Goal: Check status: Check status

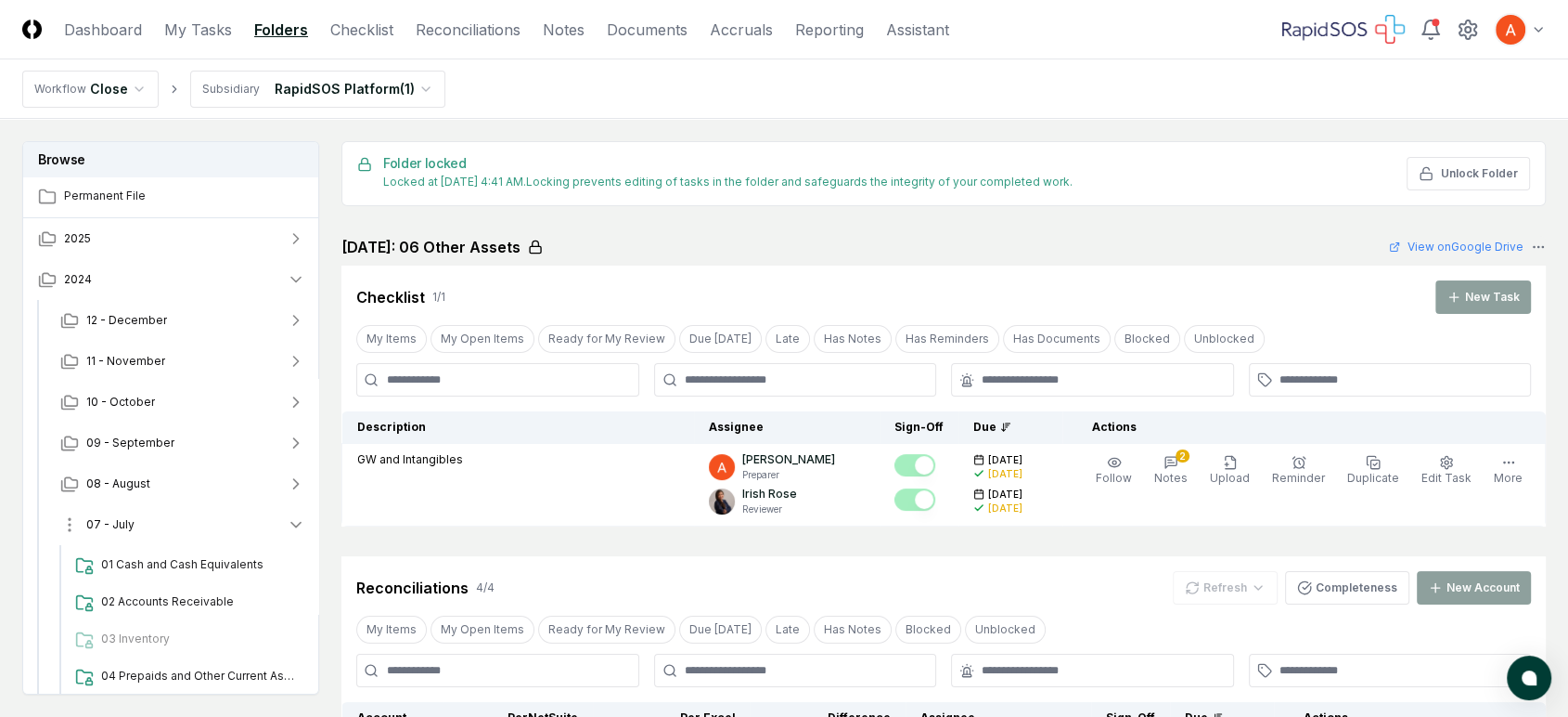
click at [171, 512] on button "07 - July" at bounding box center [182, 525] width 274 height 41
click at [159, 475] on button "08 - August" at bounding box center [182, 484] width 274 height 41
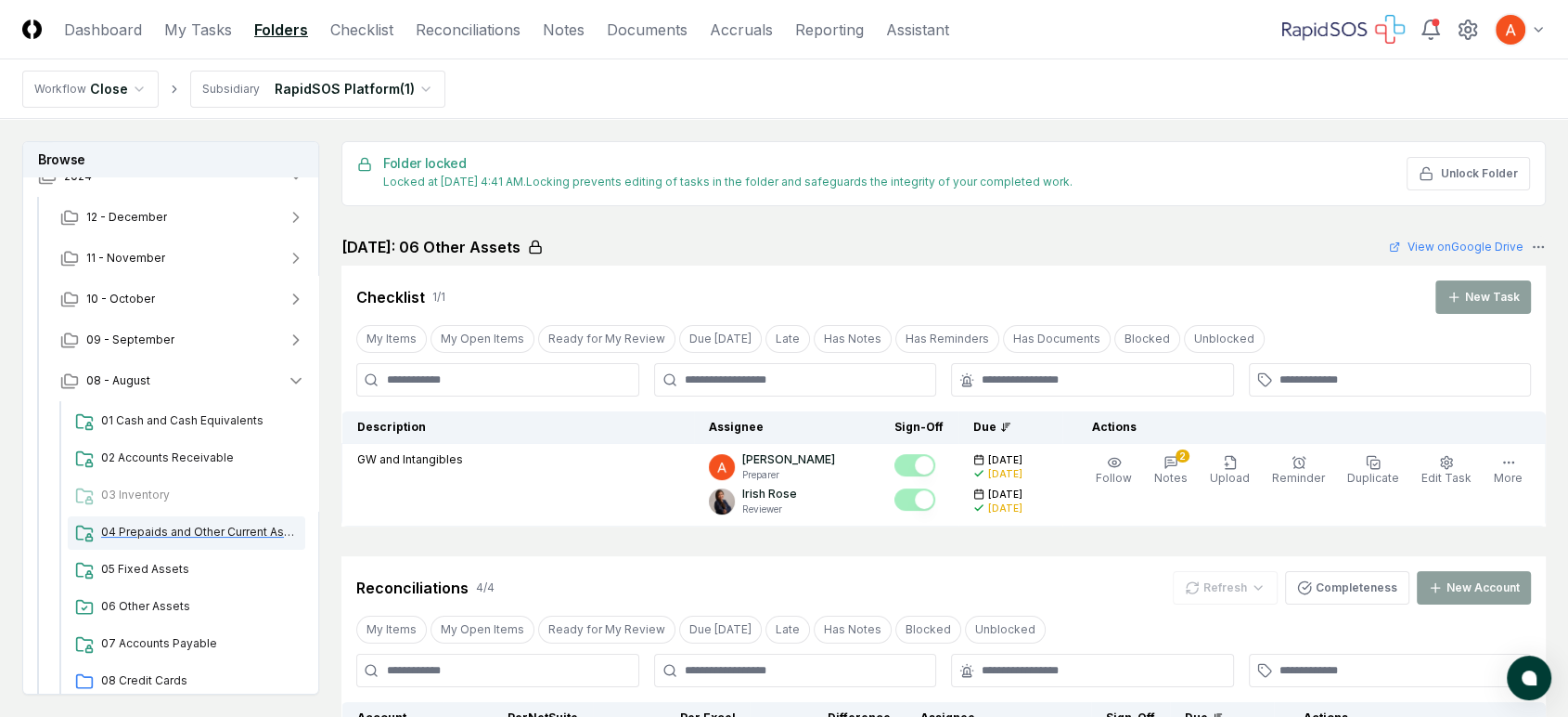
scroll to position [207, 0]
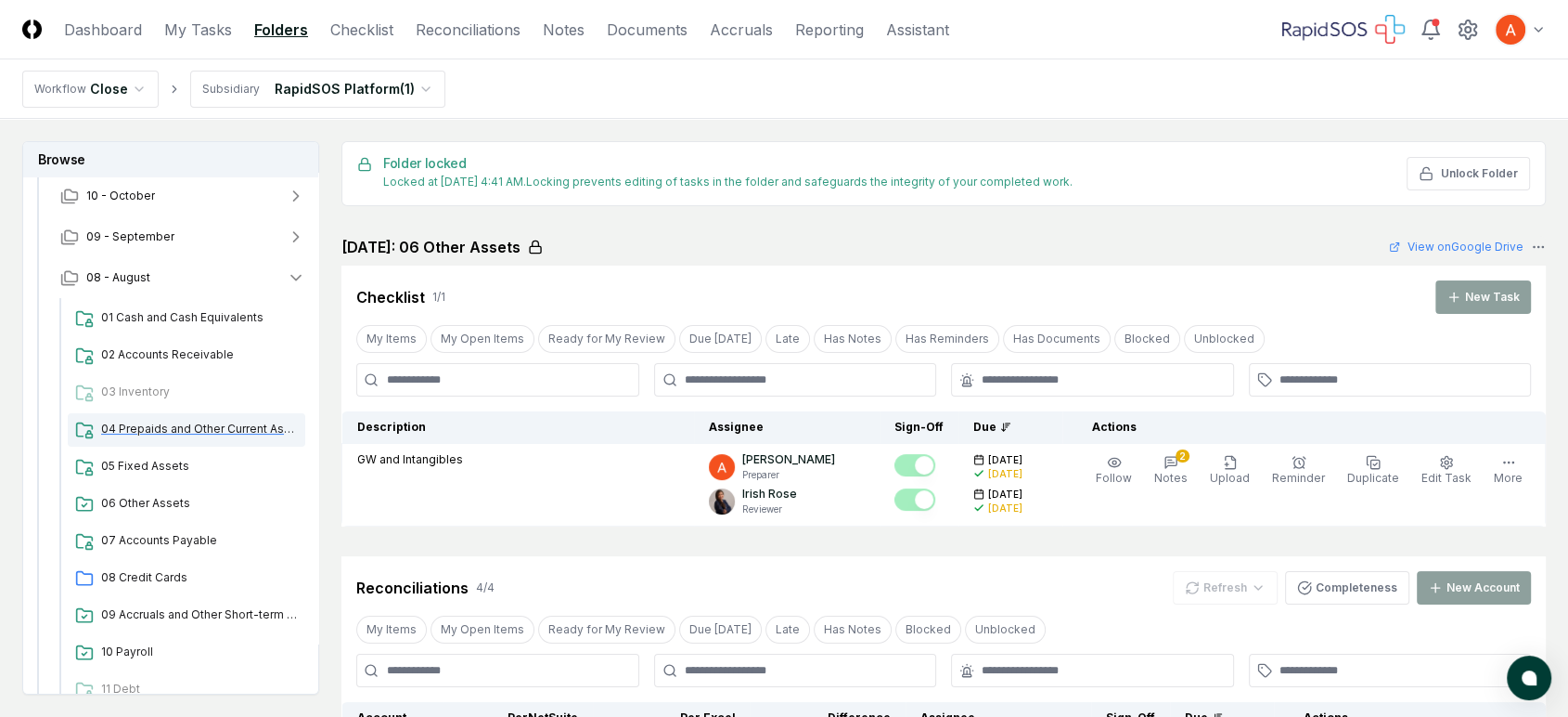
click at [203, 419] on div "04 Prepaids and Other Current Assets" at bounding box center [187, 430] width 238 height 33
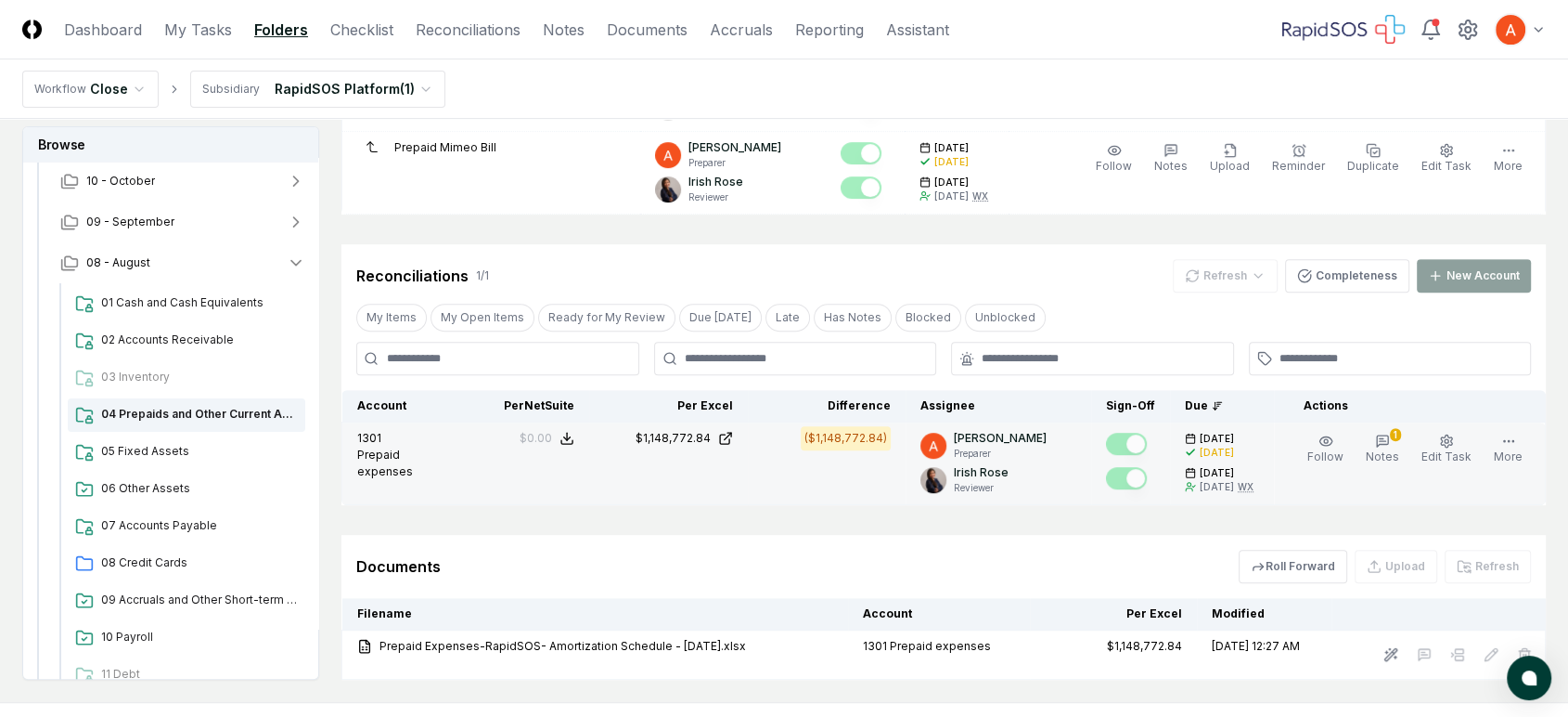
scroll to position [738, 0]
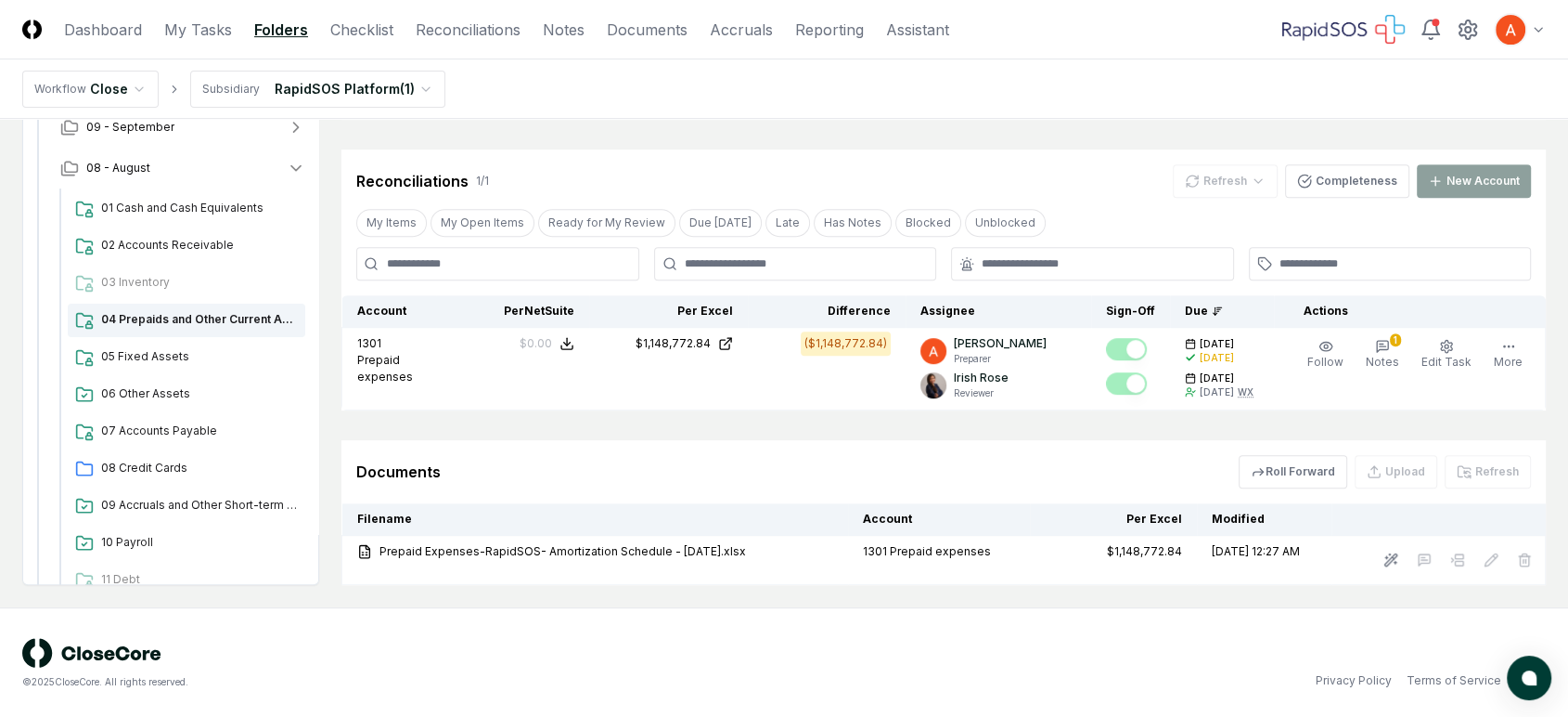
click at [1486, 467] on div "Roll Forward Upload Refresh" at bounding box center [1384, 472] width 292 height 33
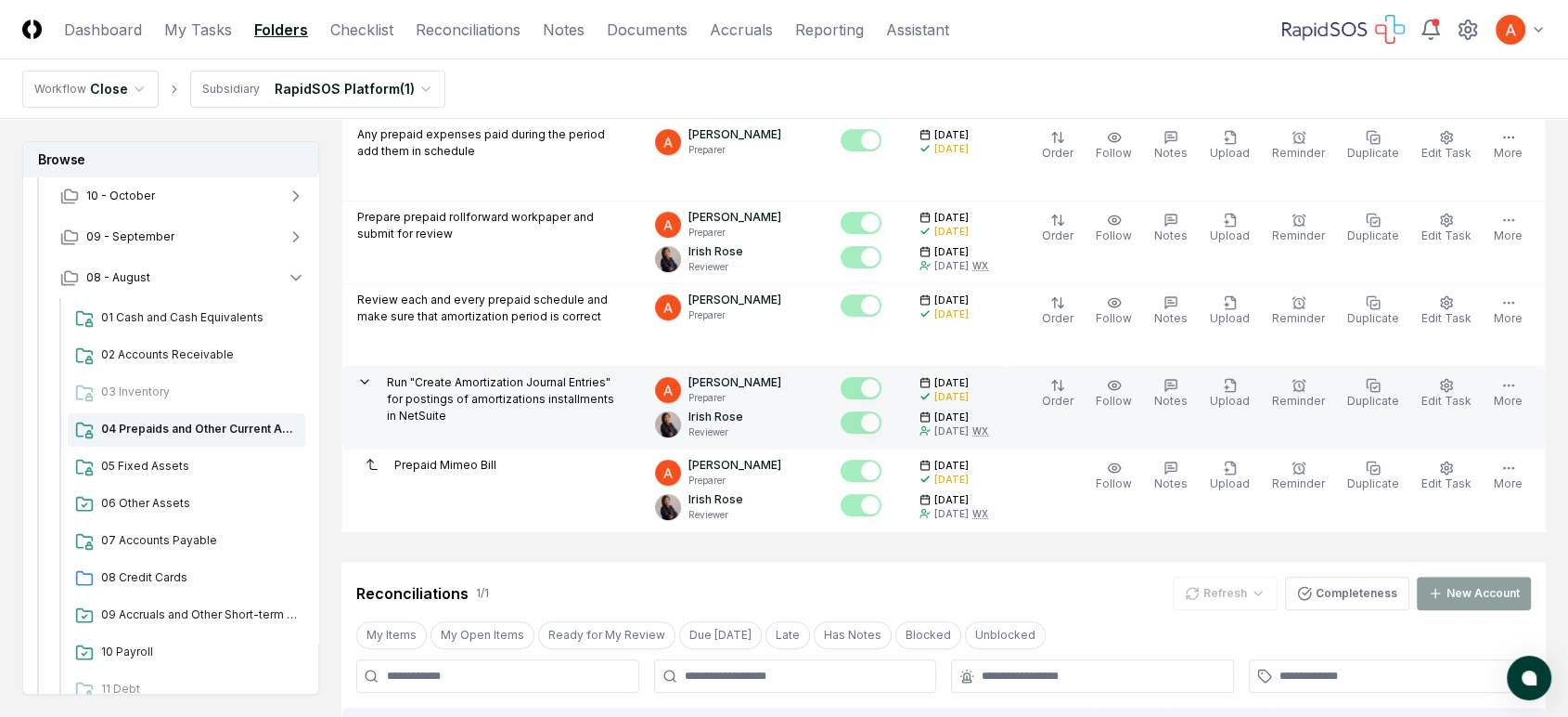
scroll to position [0, 0]
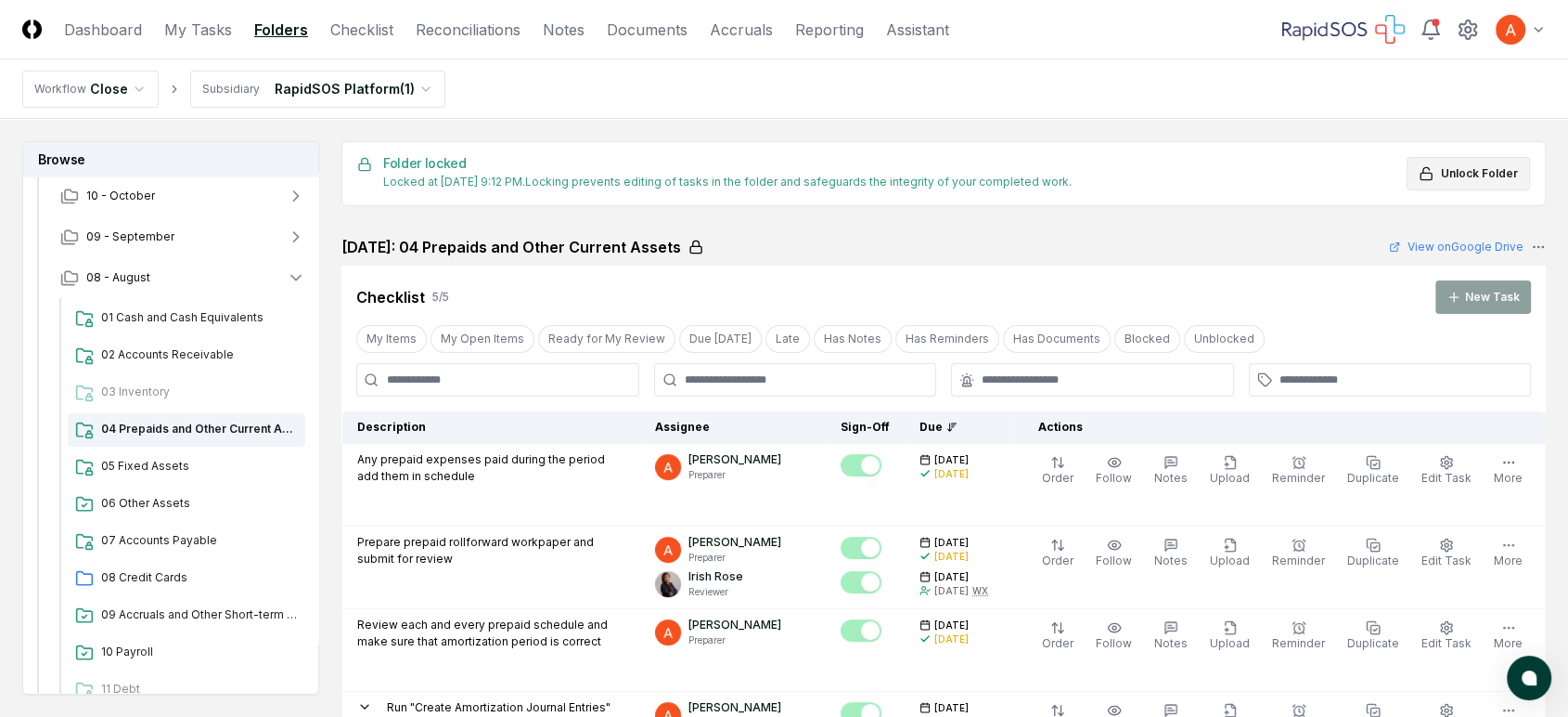
click at [1461, 176] on span "Unlock Folder" at bounding box center [1480, 173] width 77 height 17
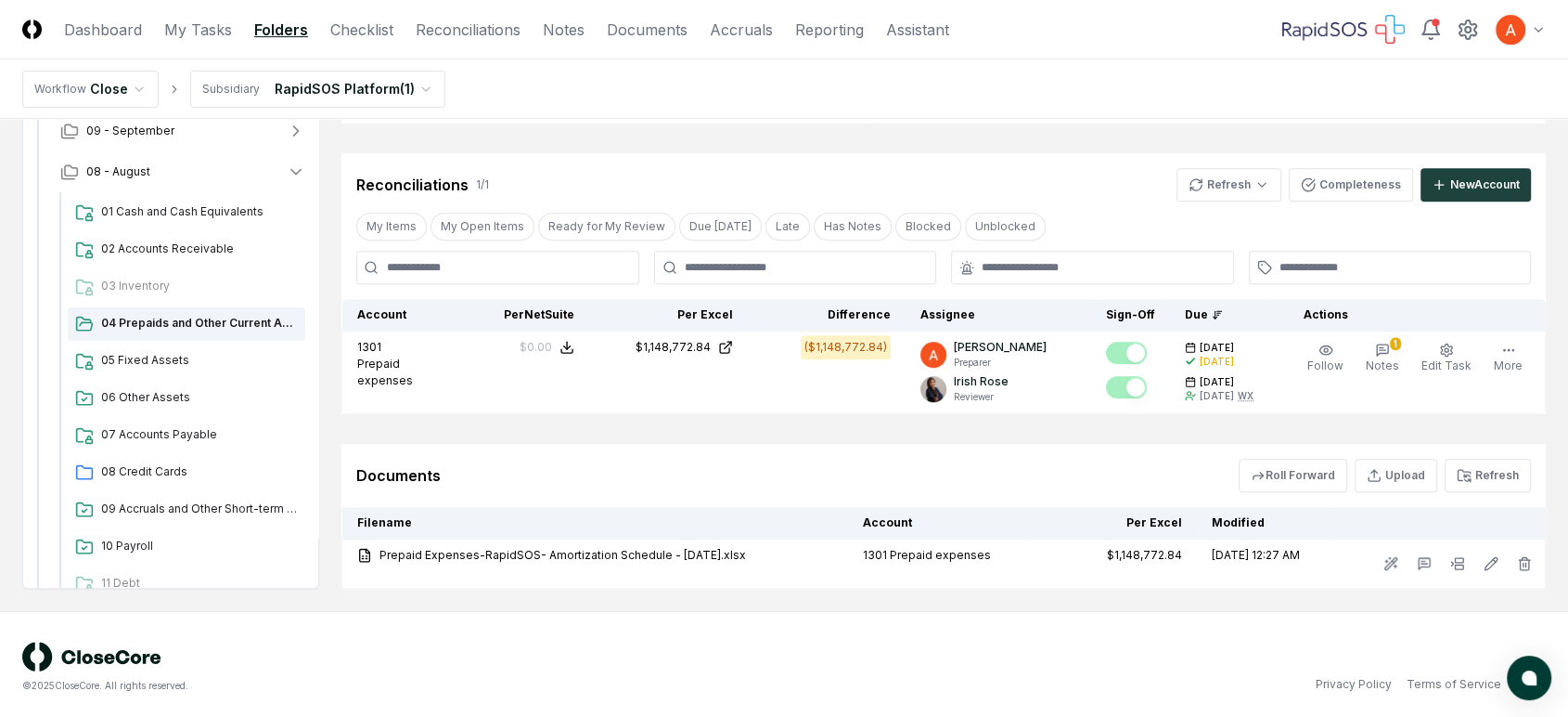
scroll to position [738, 0]
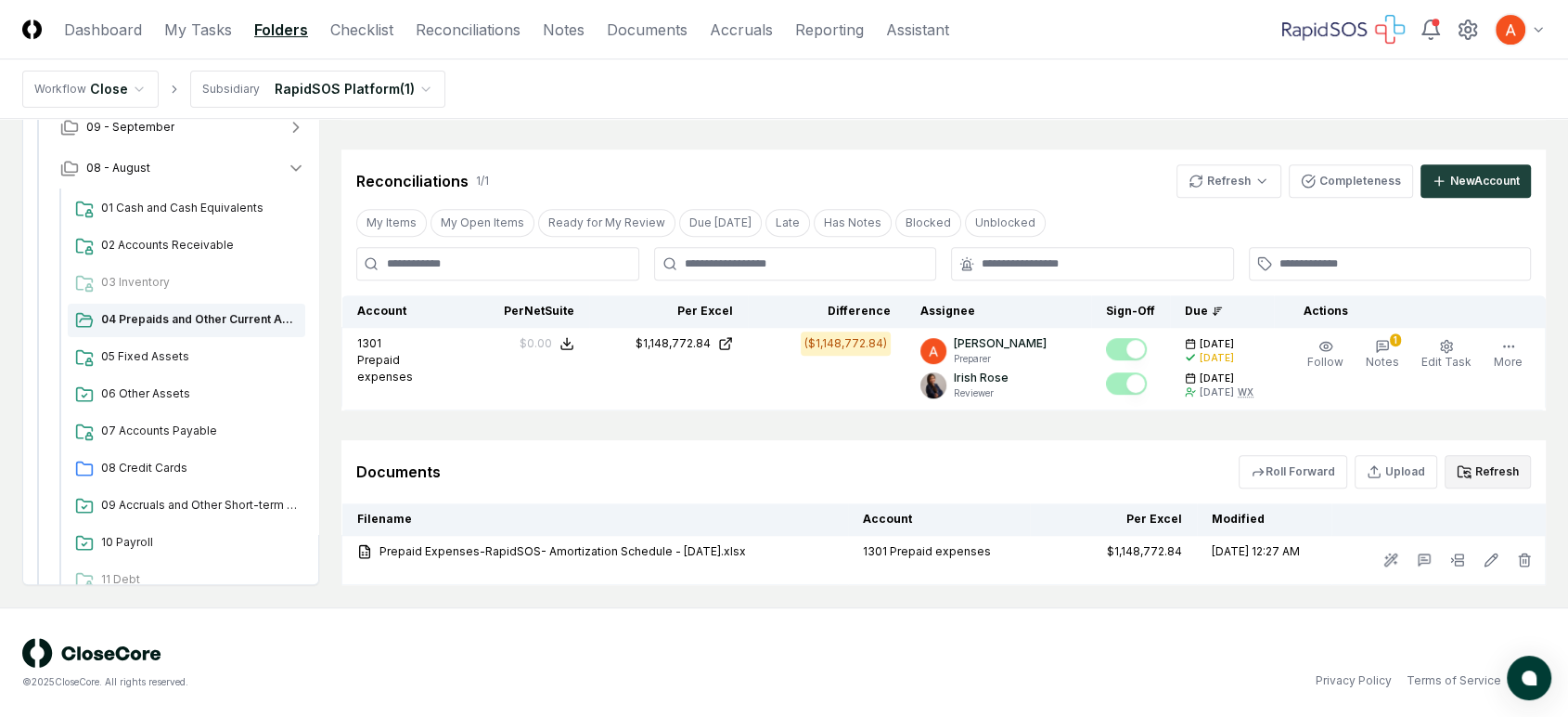
click at [1488, 459] on button "Refresh" at bounding box center [1488, 472] width 87 height 33
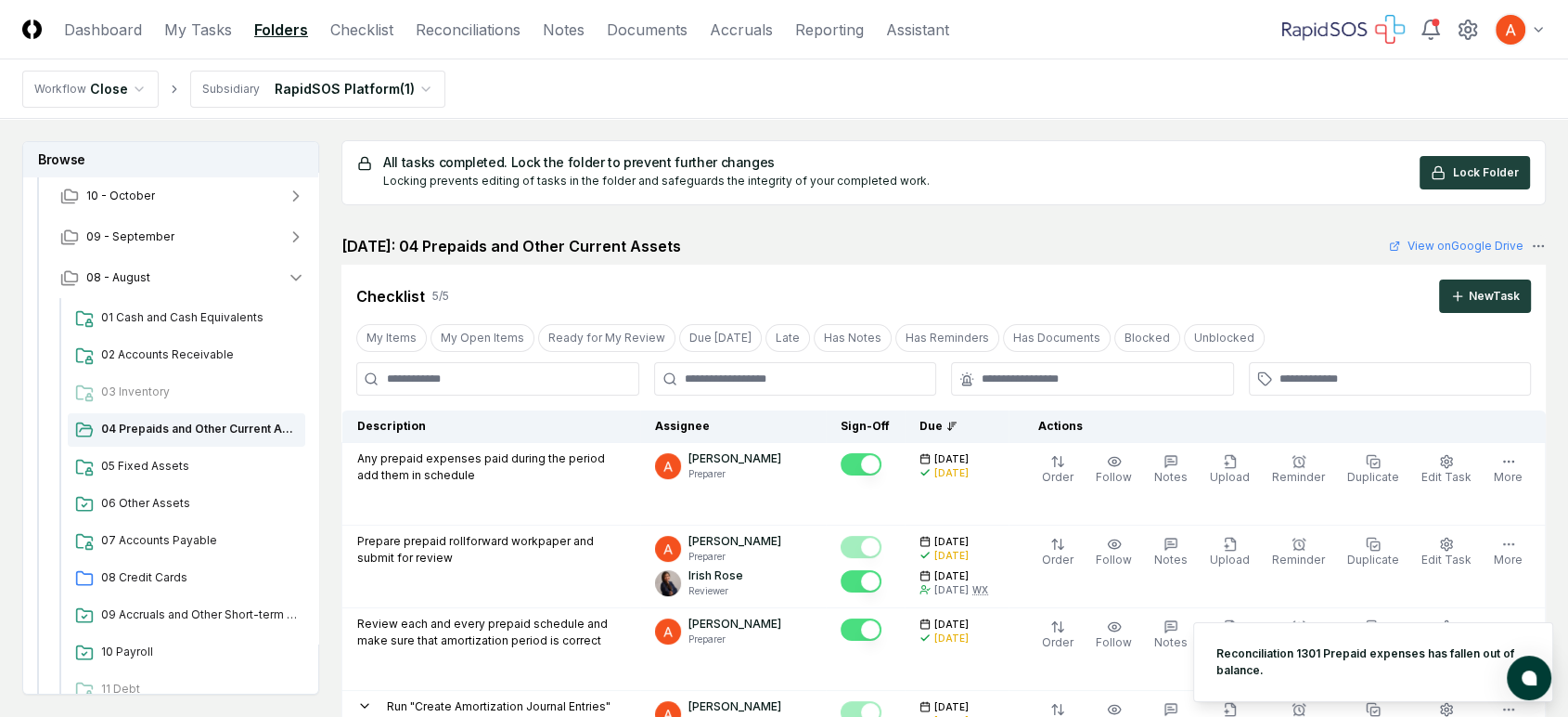
scroll to position [0, 0]
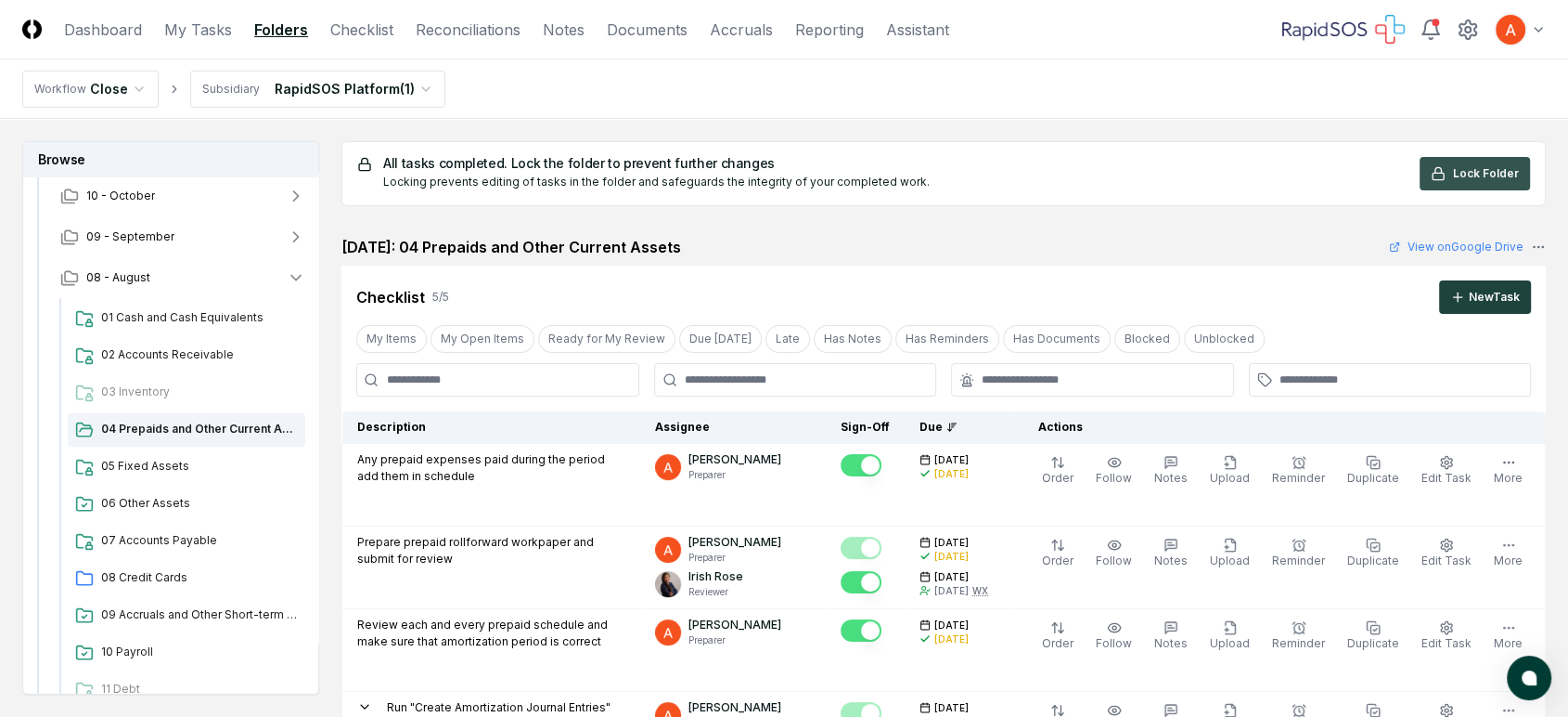
click at [1479, 179] on span "Lock Folder" at bounding box center [1485, 173] width 66 height 17
click at [165, 278] on button "08 - August" at bounding box center [182, 278] width 274 height 41
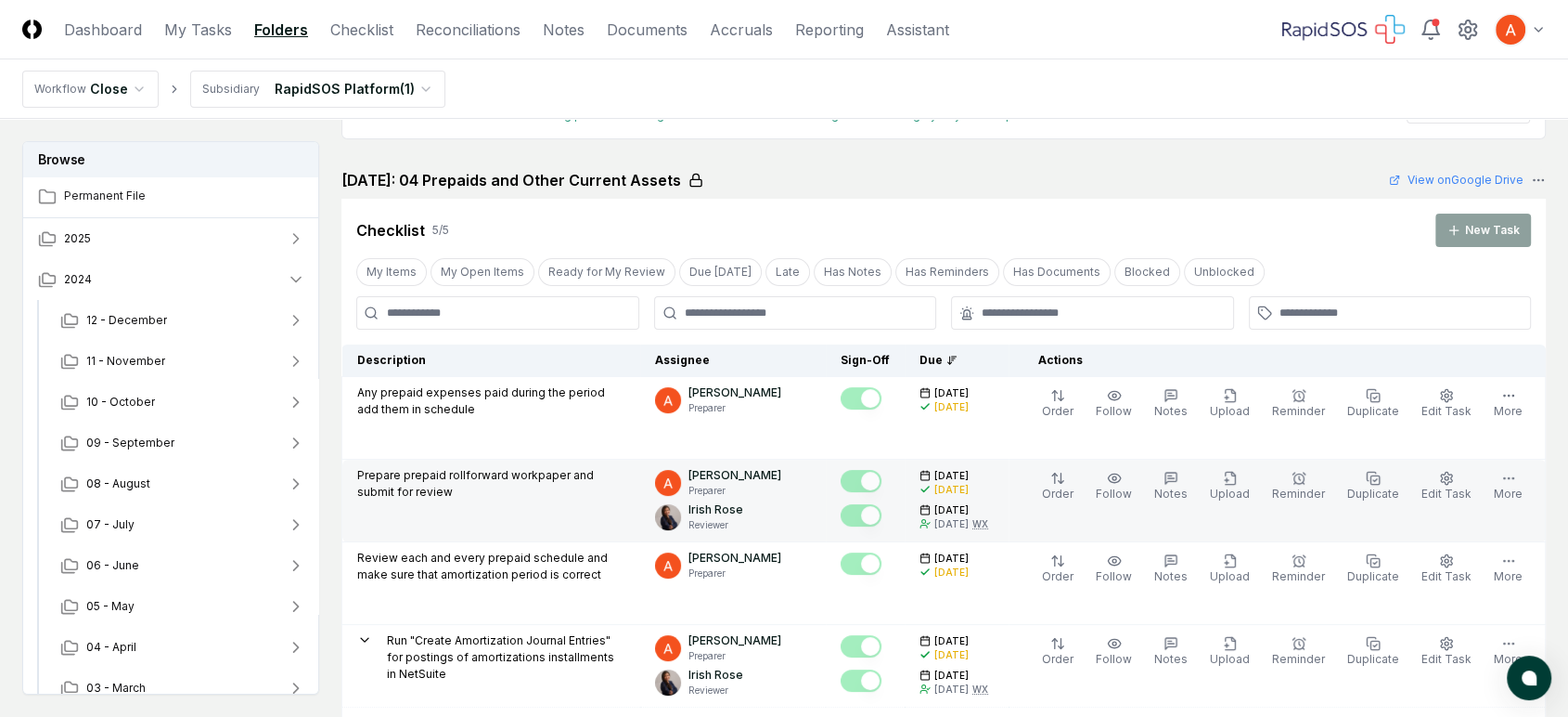
scroll to position [103, 0]
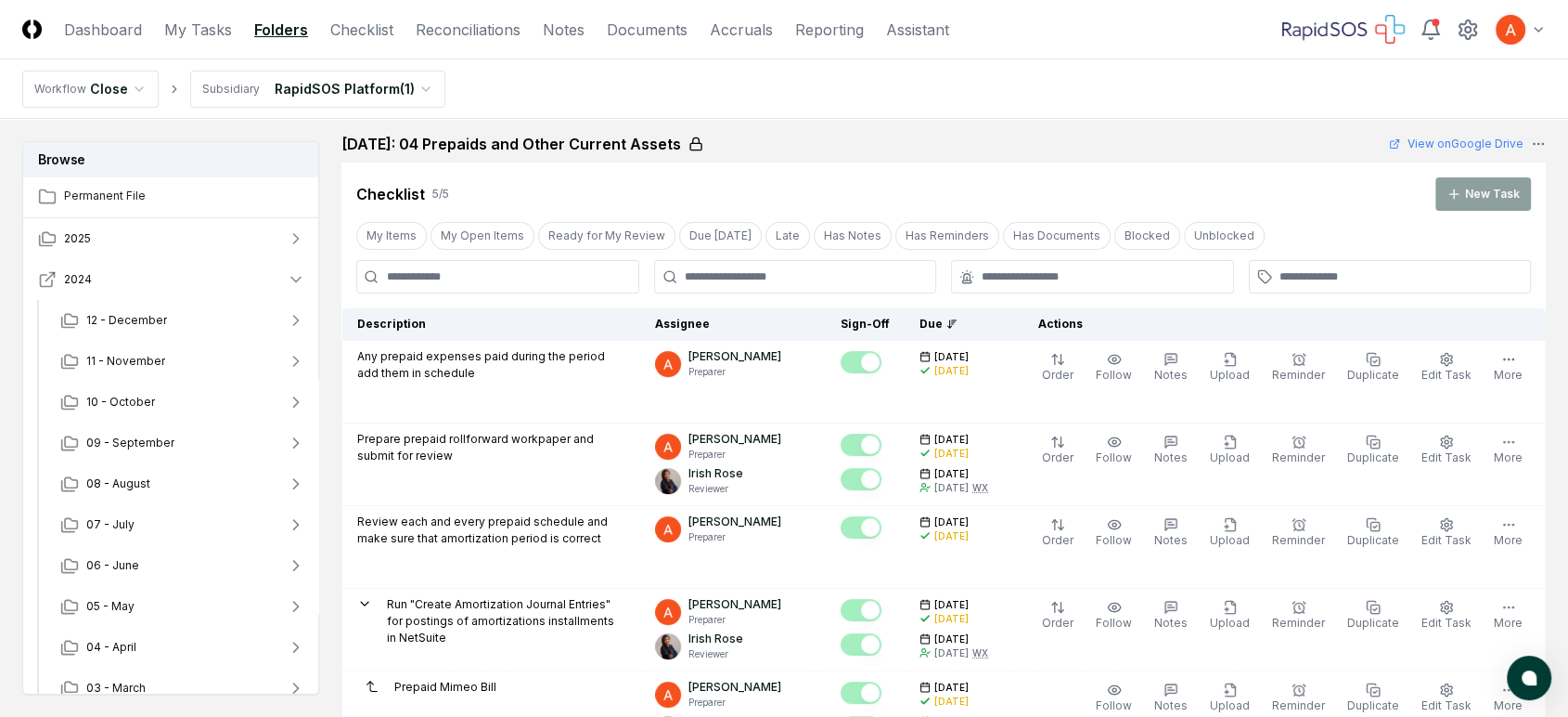
click at [207, 282] on button "2024" at bounding box center [172, 279] width 297 height 41
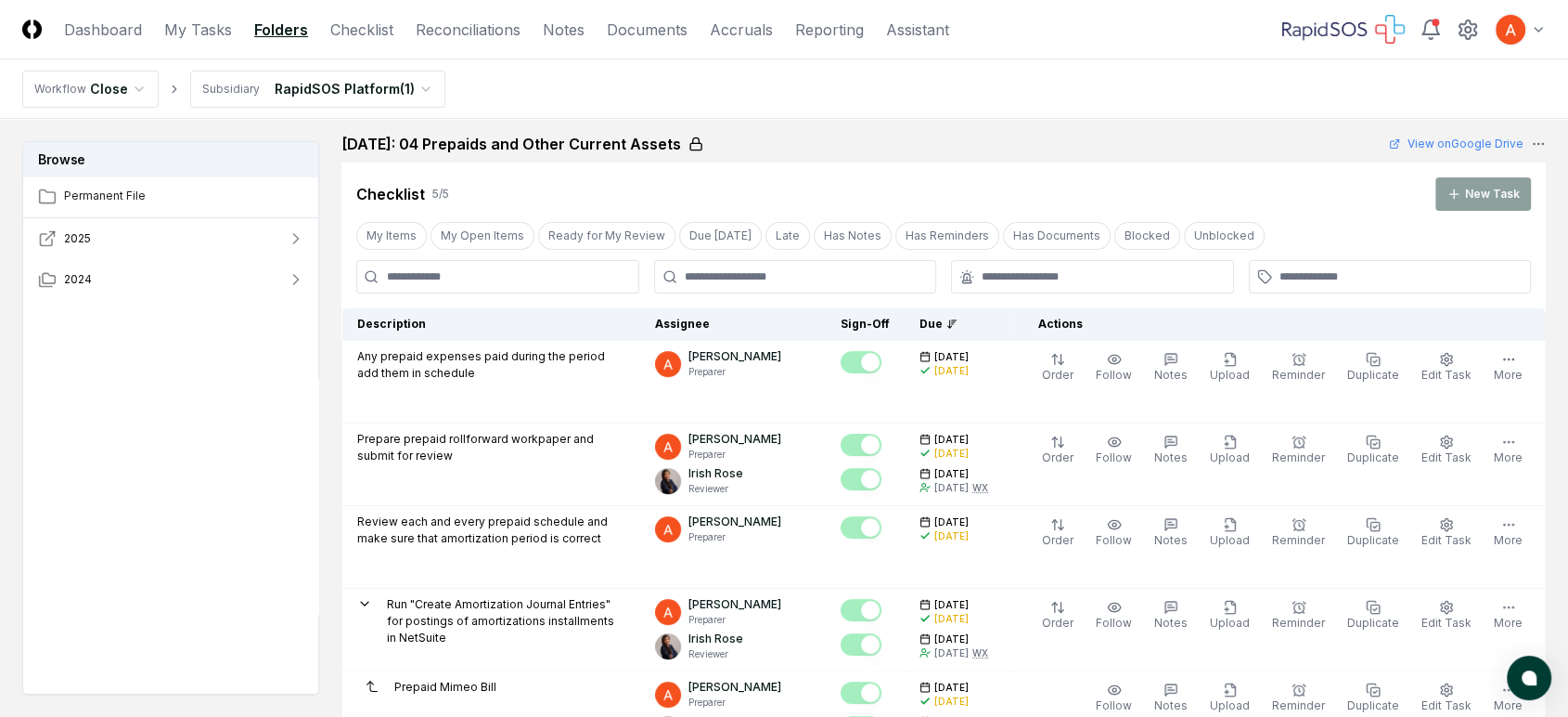
click at [209, 234] on button "2025" at bounding box center [172, 239] width 297 height 41
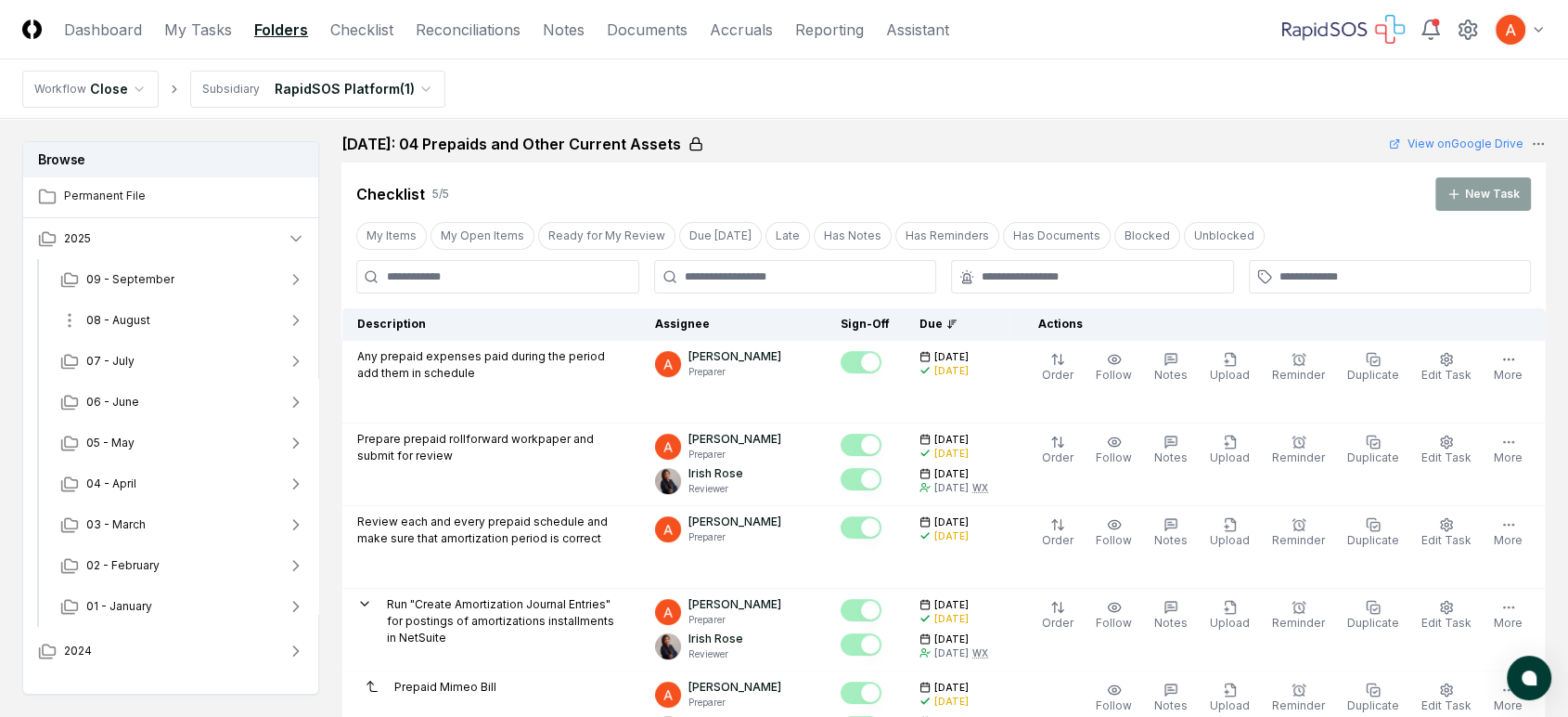
click at [151, 325] on button "08 - August" at bounding box center [182, 321] width 274 height 41
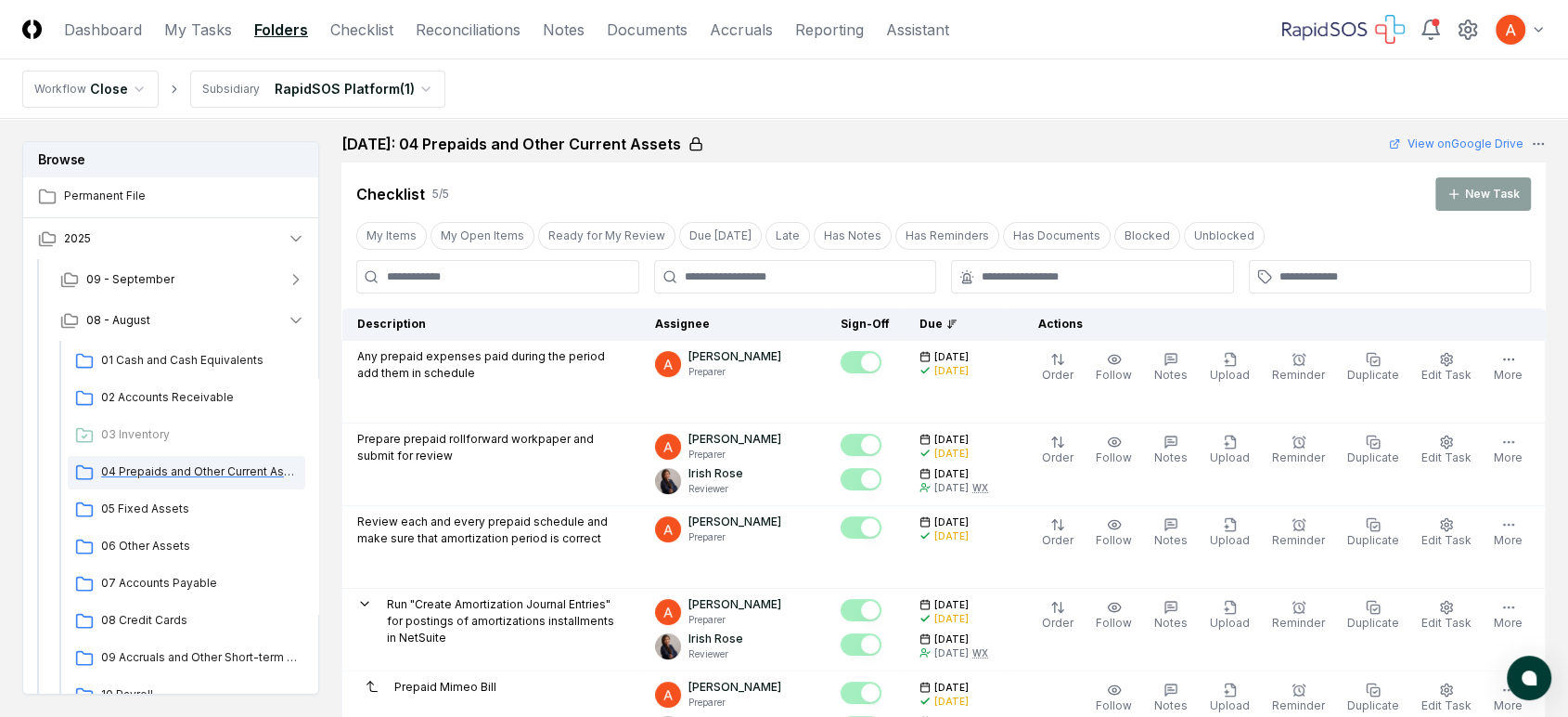
click at [203, 473] on span "04 Prepaids and Other Current Assets" at bounding box center [200, 471] width 197 height 17
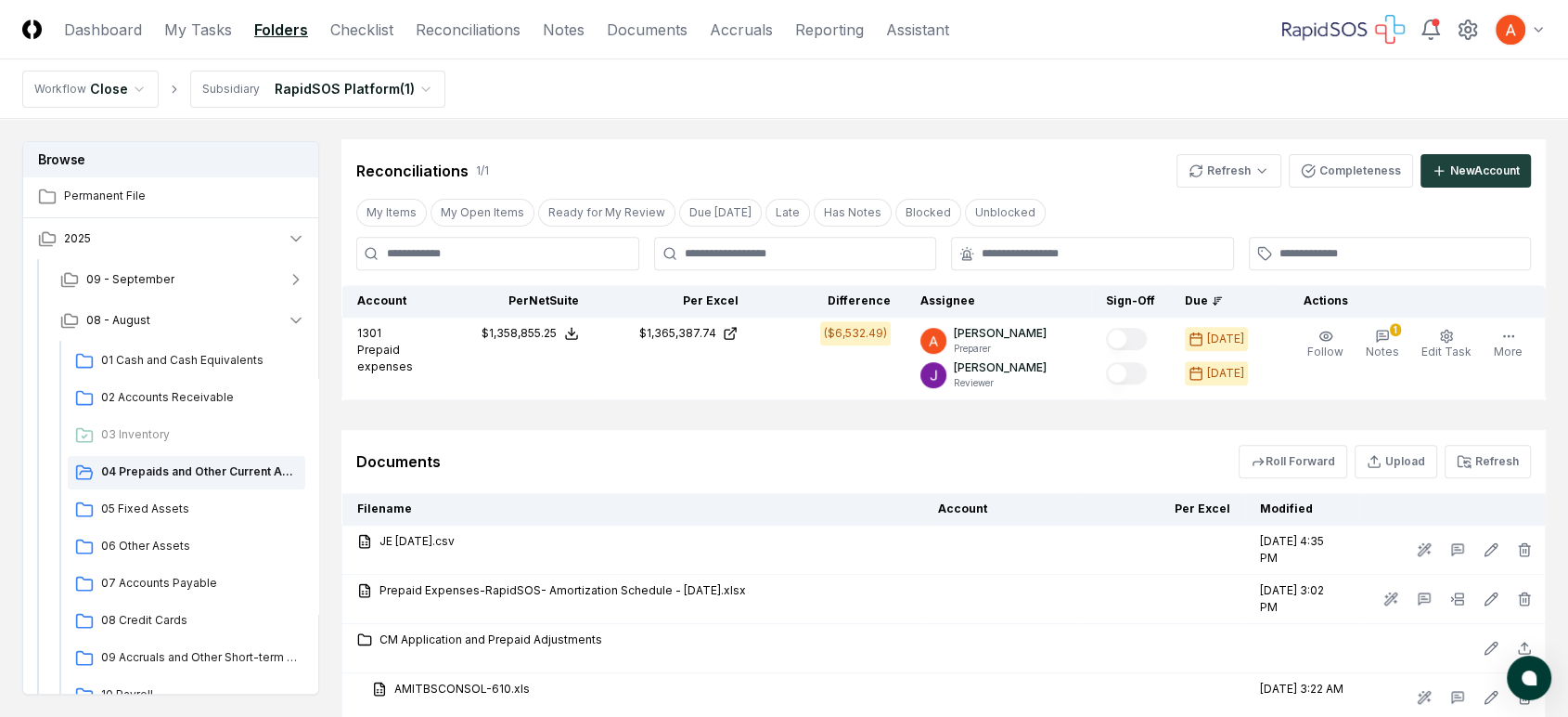
scroll to position [515, 0]
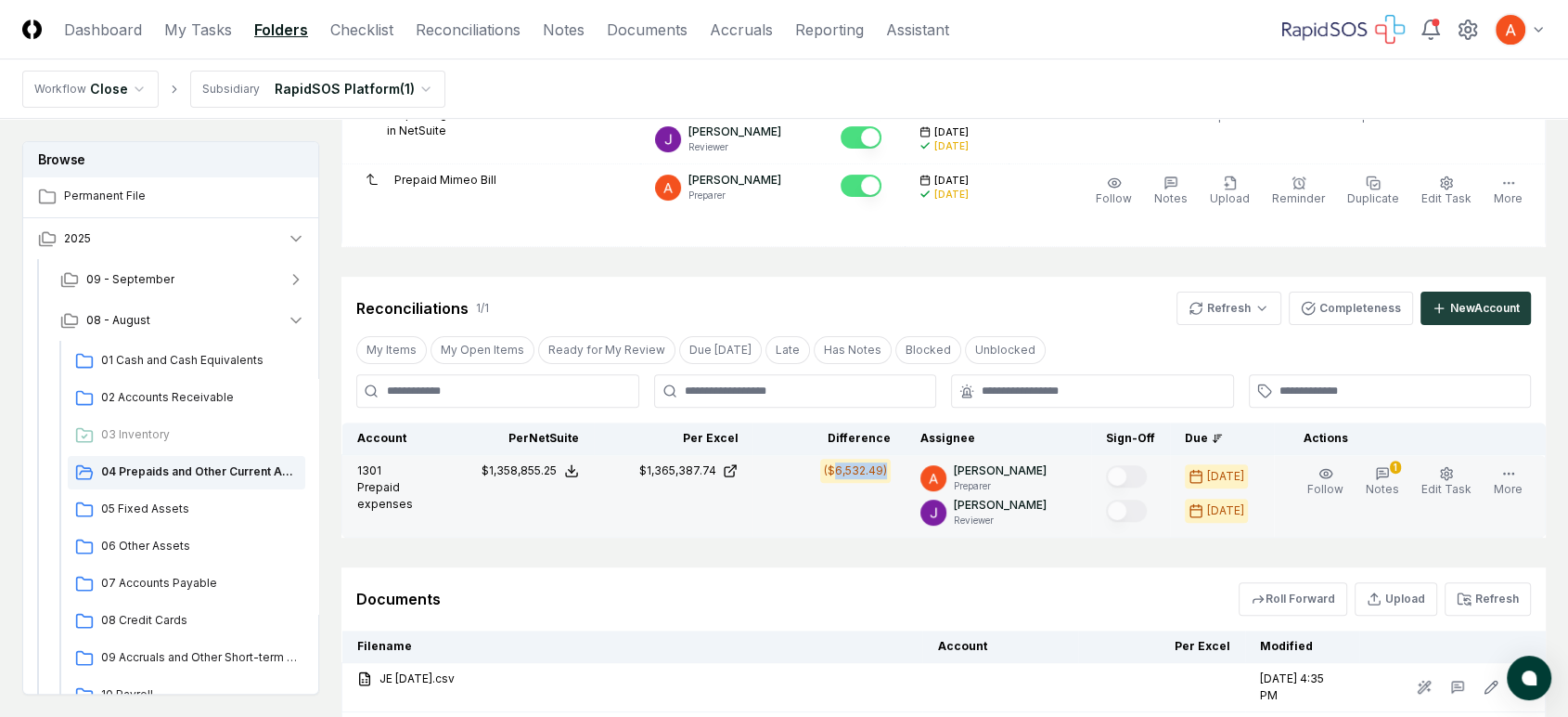
drag, startPoint x: 846, startPoint y: 469, endPoint x: 904, endPoint y: 471, distance: 58.0
click at [904, 471] on td "($6,532.49)" at bounding box center [830, 497] width 153 height 83
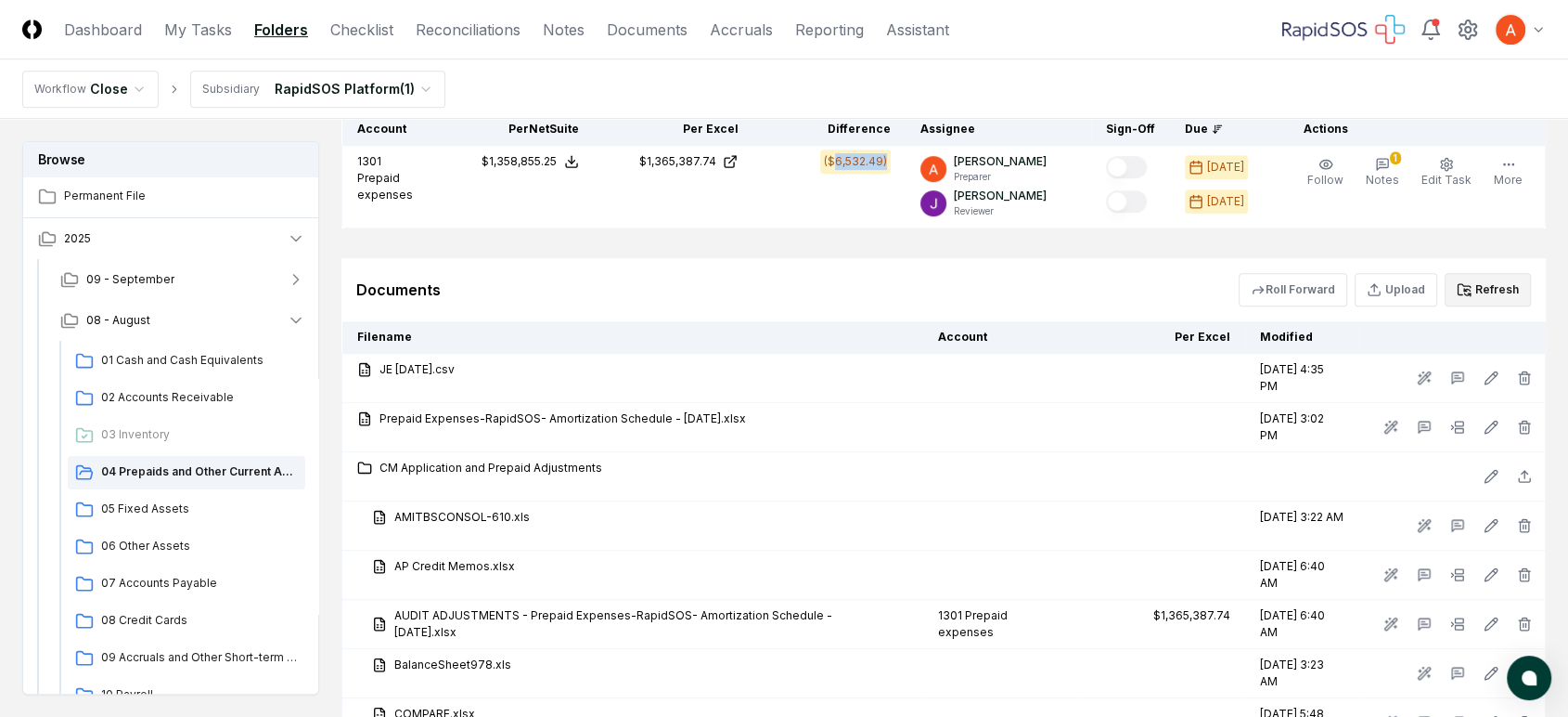
click at [1470, 289] on icon at bounding box center [1468, 290] width 6 height 2
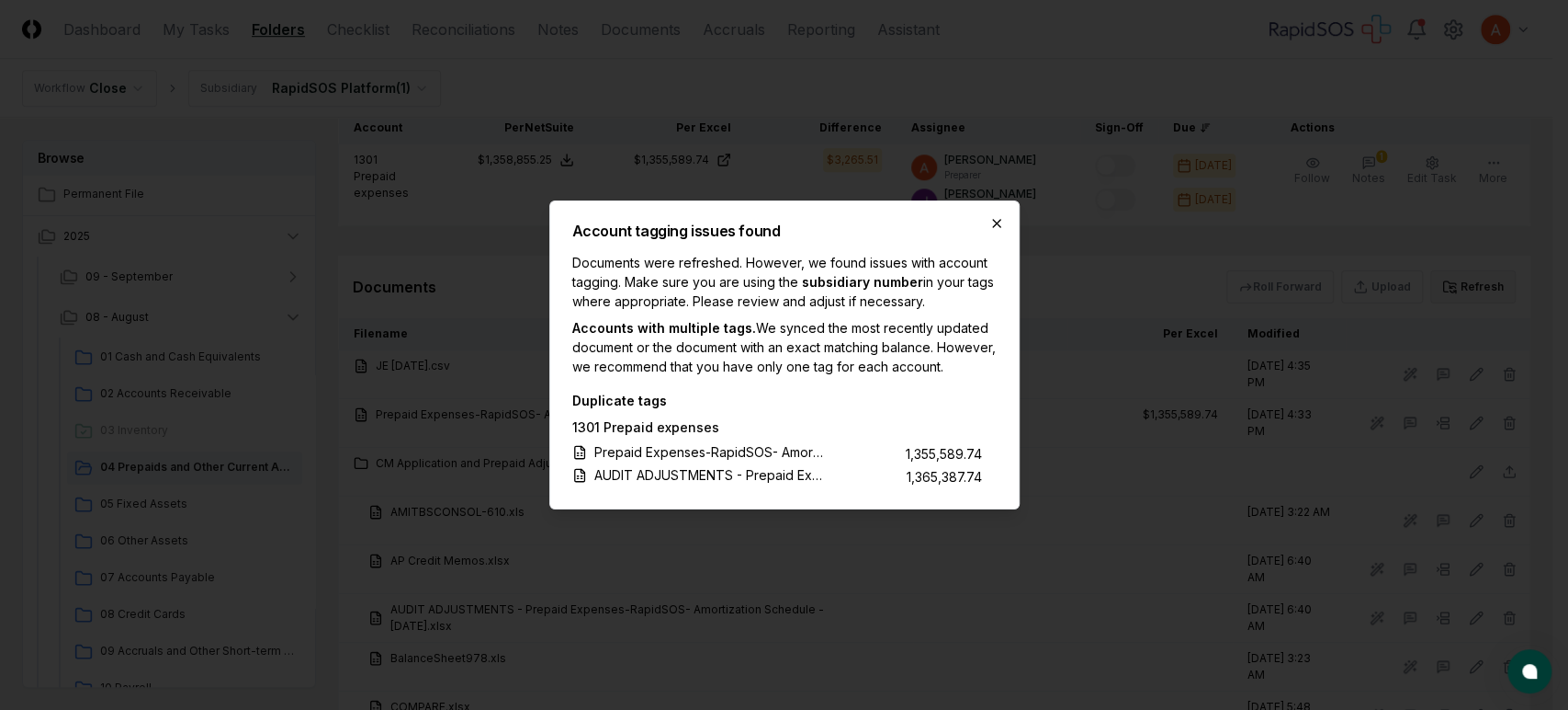
click at [996, 219] on icon "button" at bounding box center [997, 223] width 15 height 15
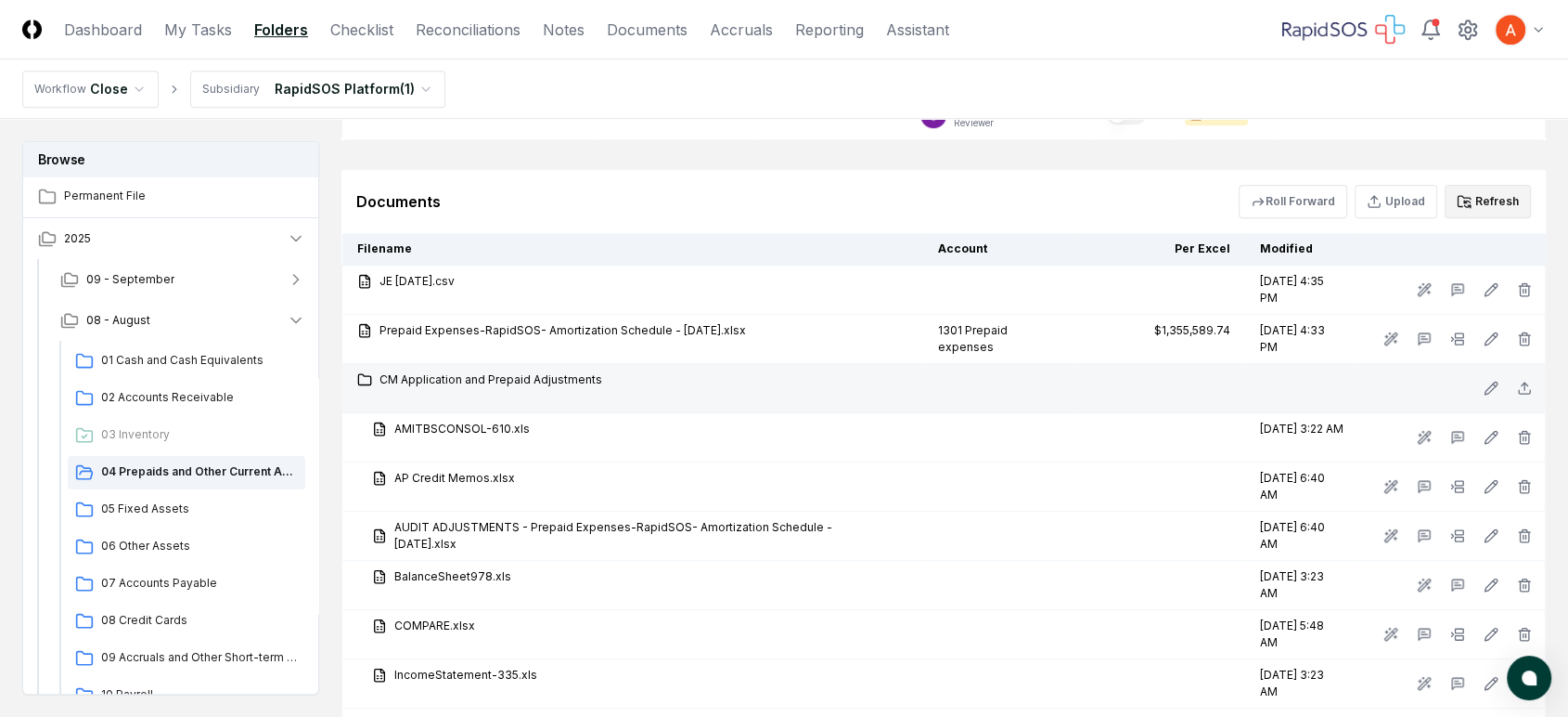
scroll to position [928, 0]
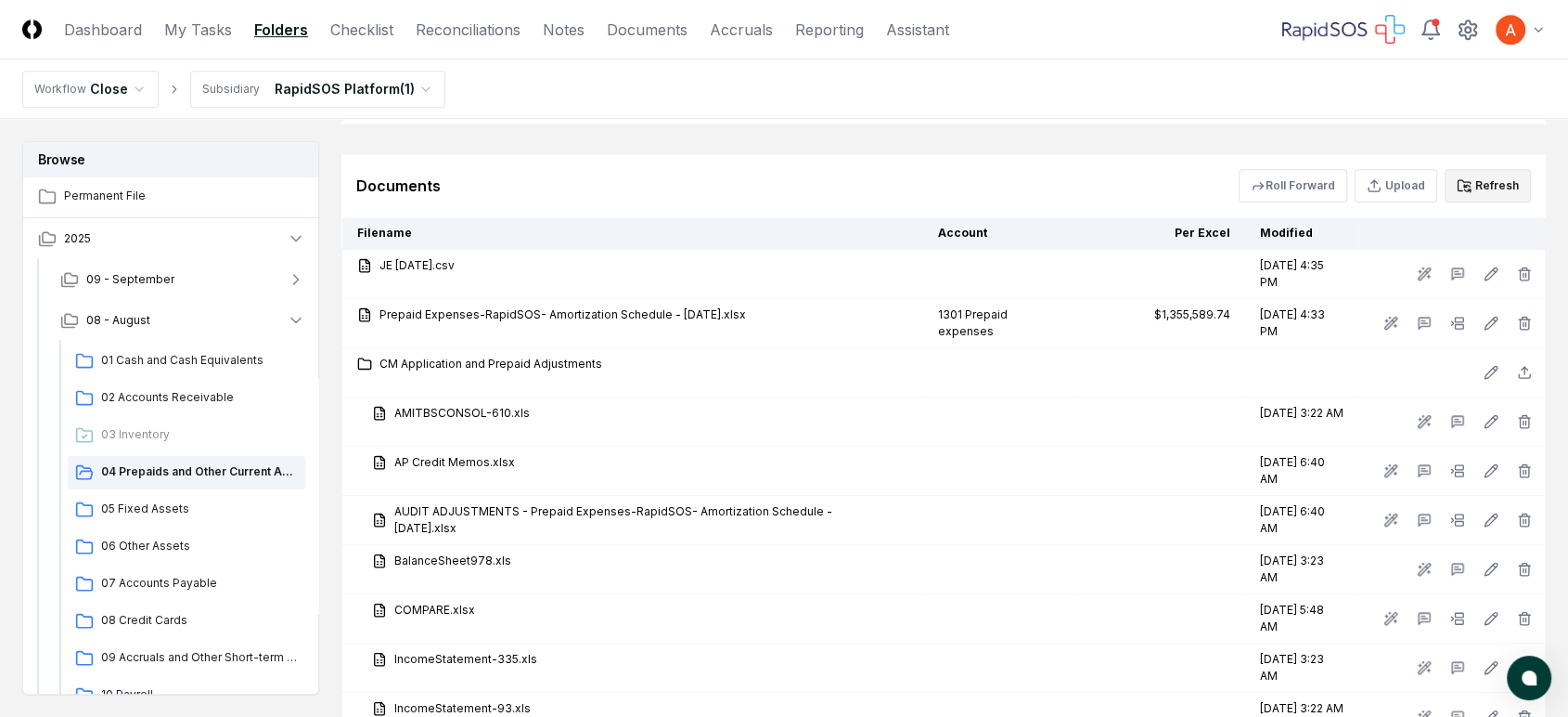
click at [1490, 179] on button "Refresh" at bounding box center [1488, 186] width 87 height 33
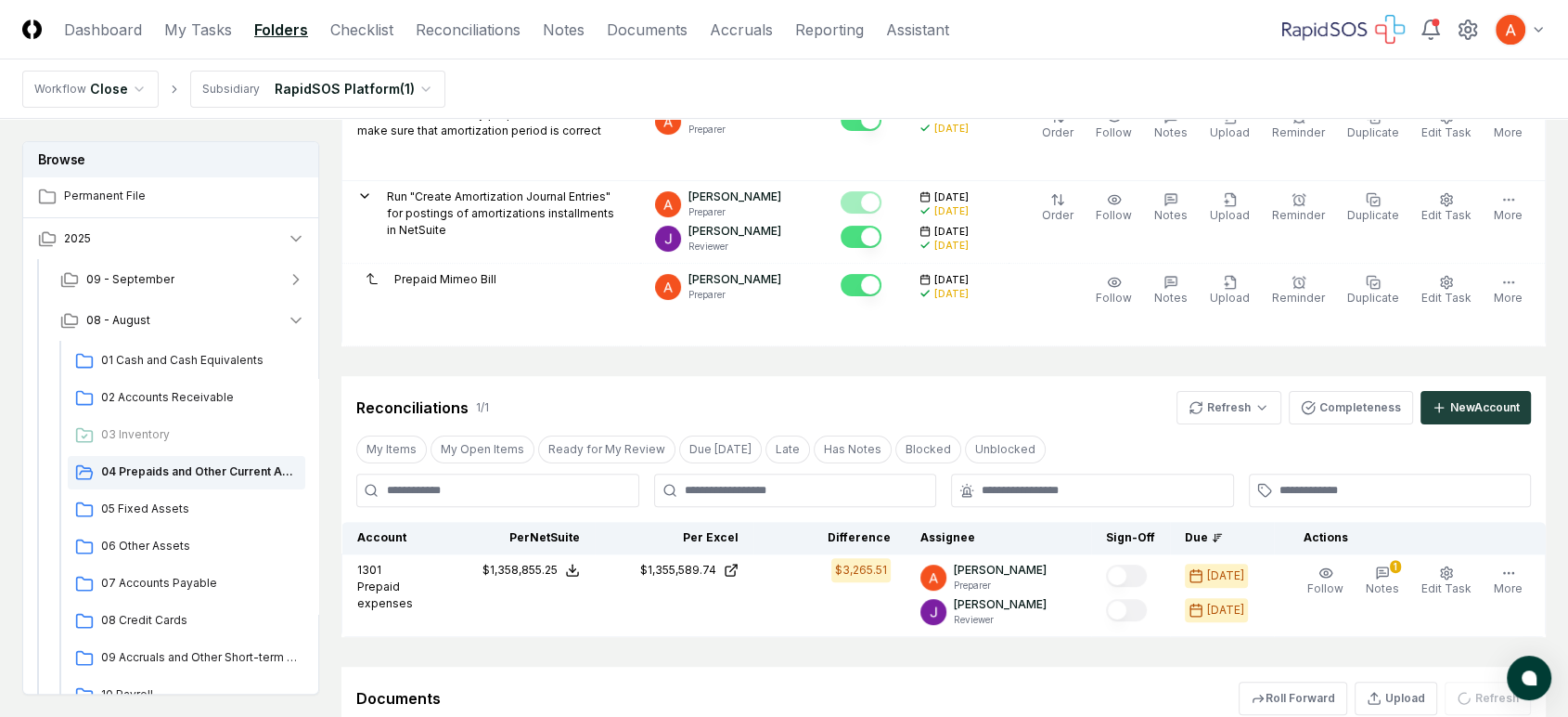
scroll to position [412, 0]
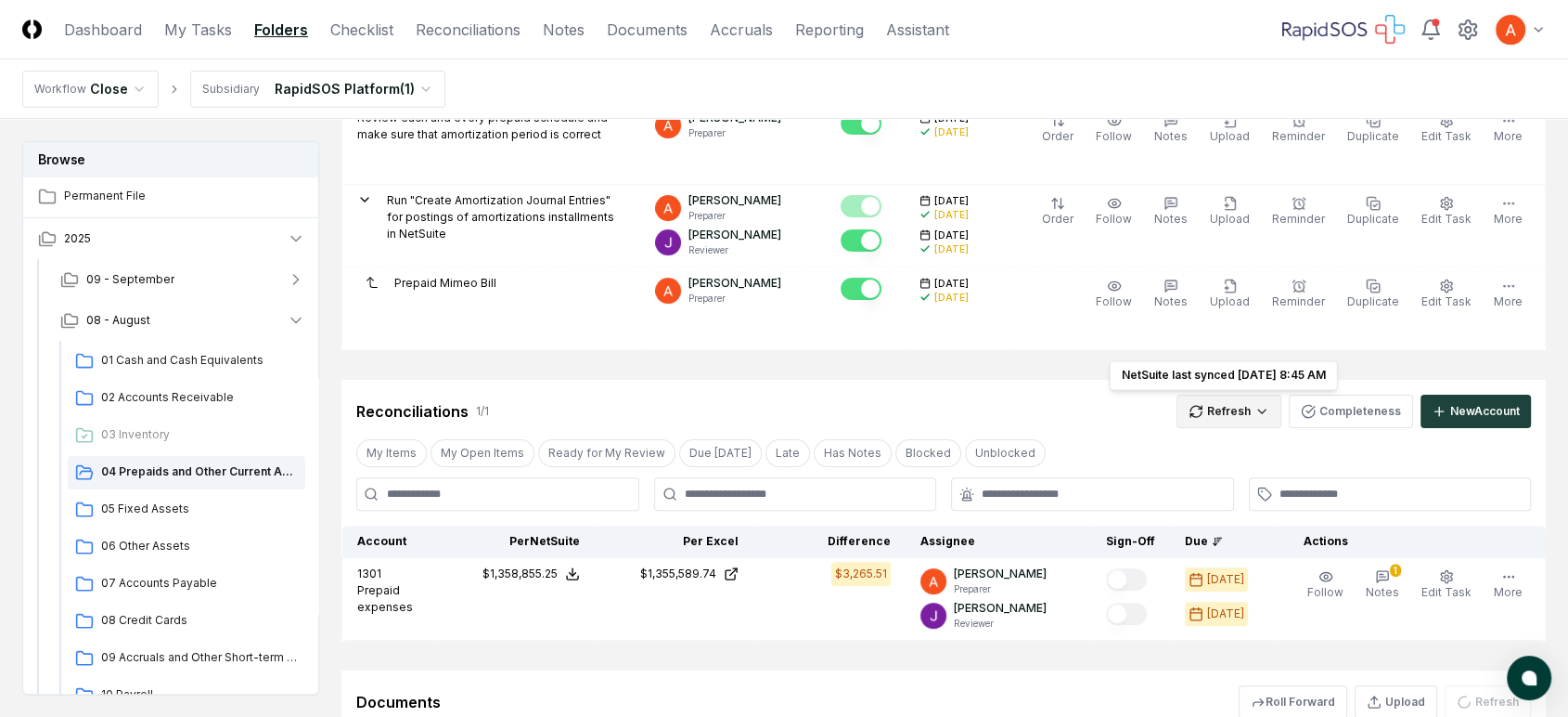
click at [1263, 414] on html "CloseCore Dashboard My Tasks Folders Checklist Reconciliations Notes Documents …" at bounding box center [784, 490] width 1568 height 1804
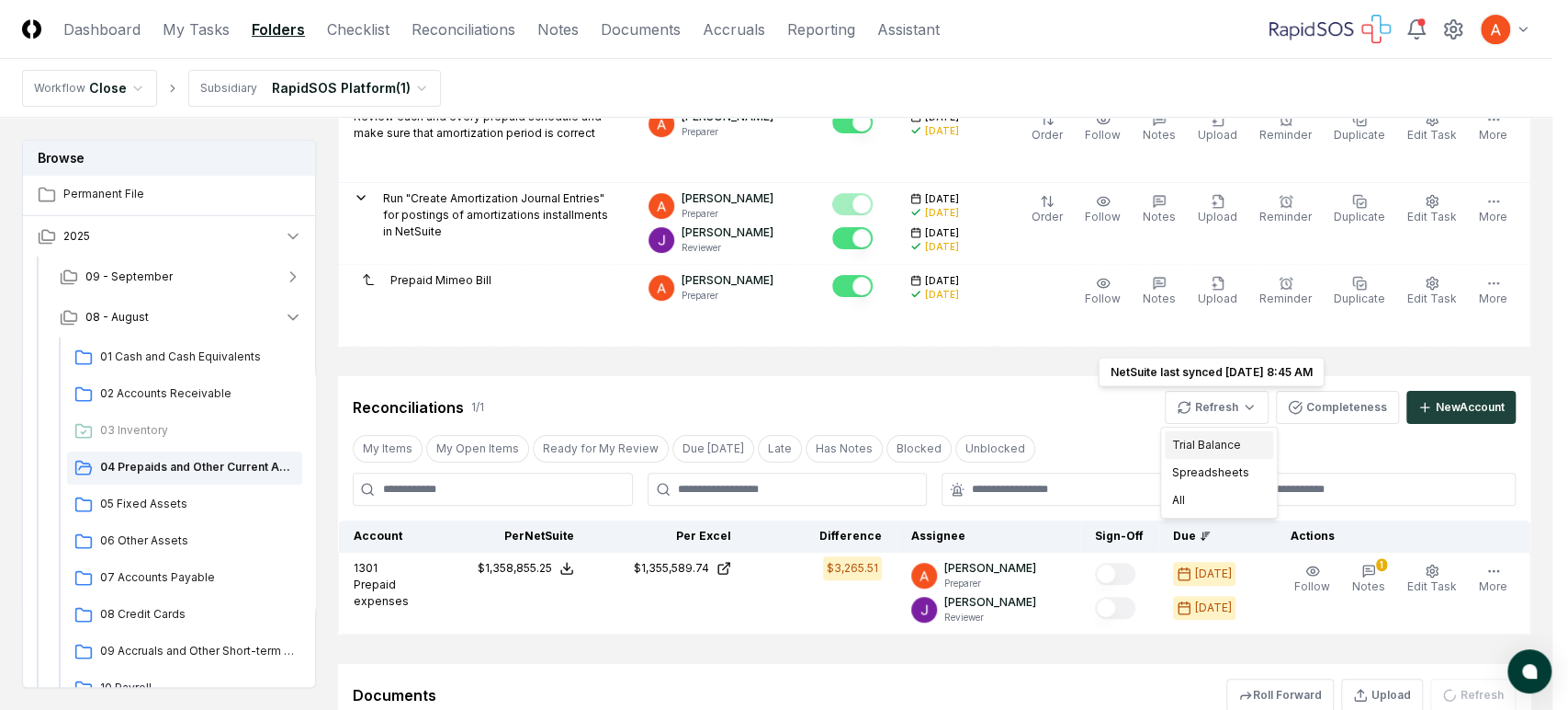
click at [1225, 449] on div "Trial Balance" at bounding box center [1219, 445] width 108 height 27
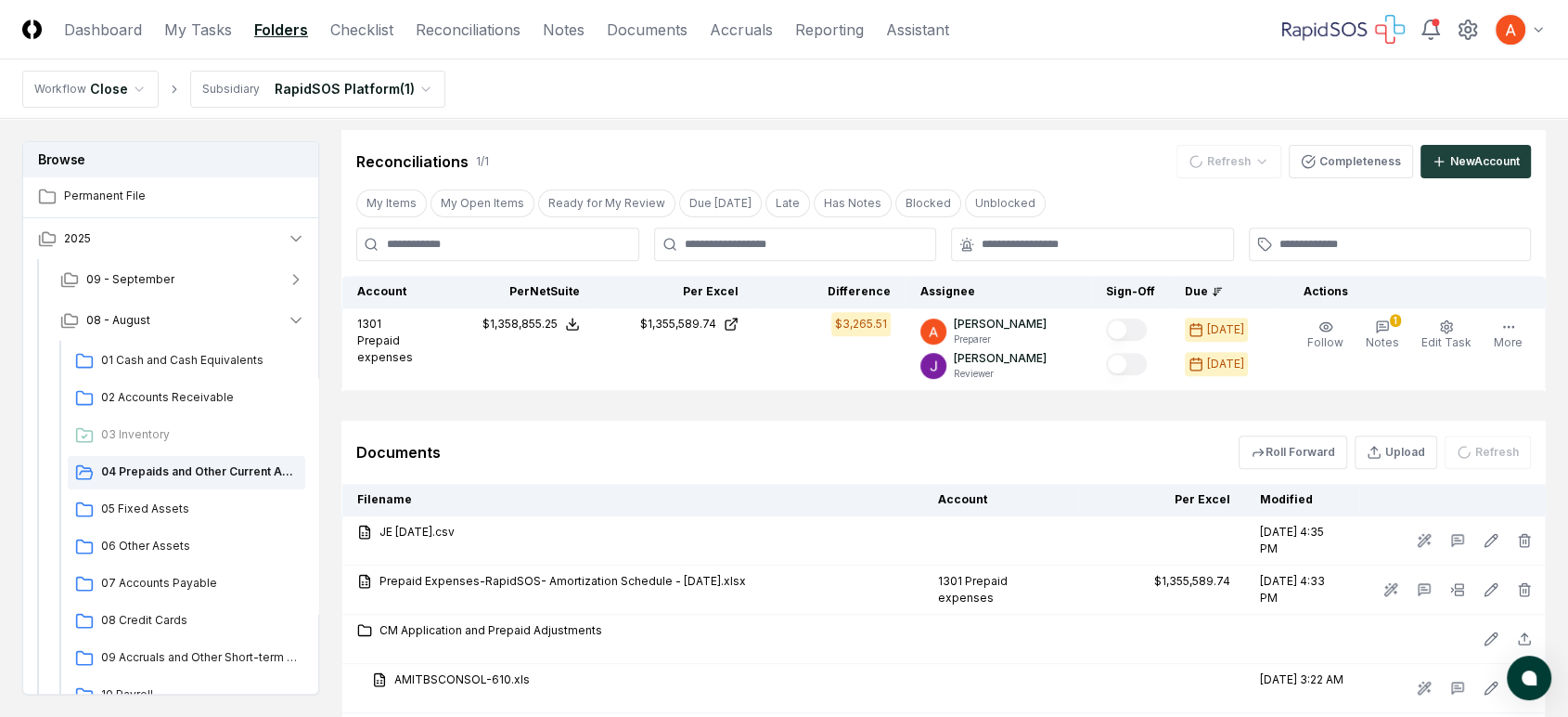
scroll to position [928, 0]
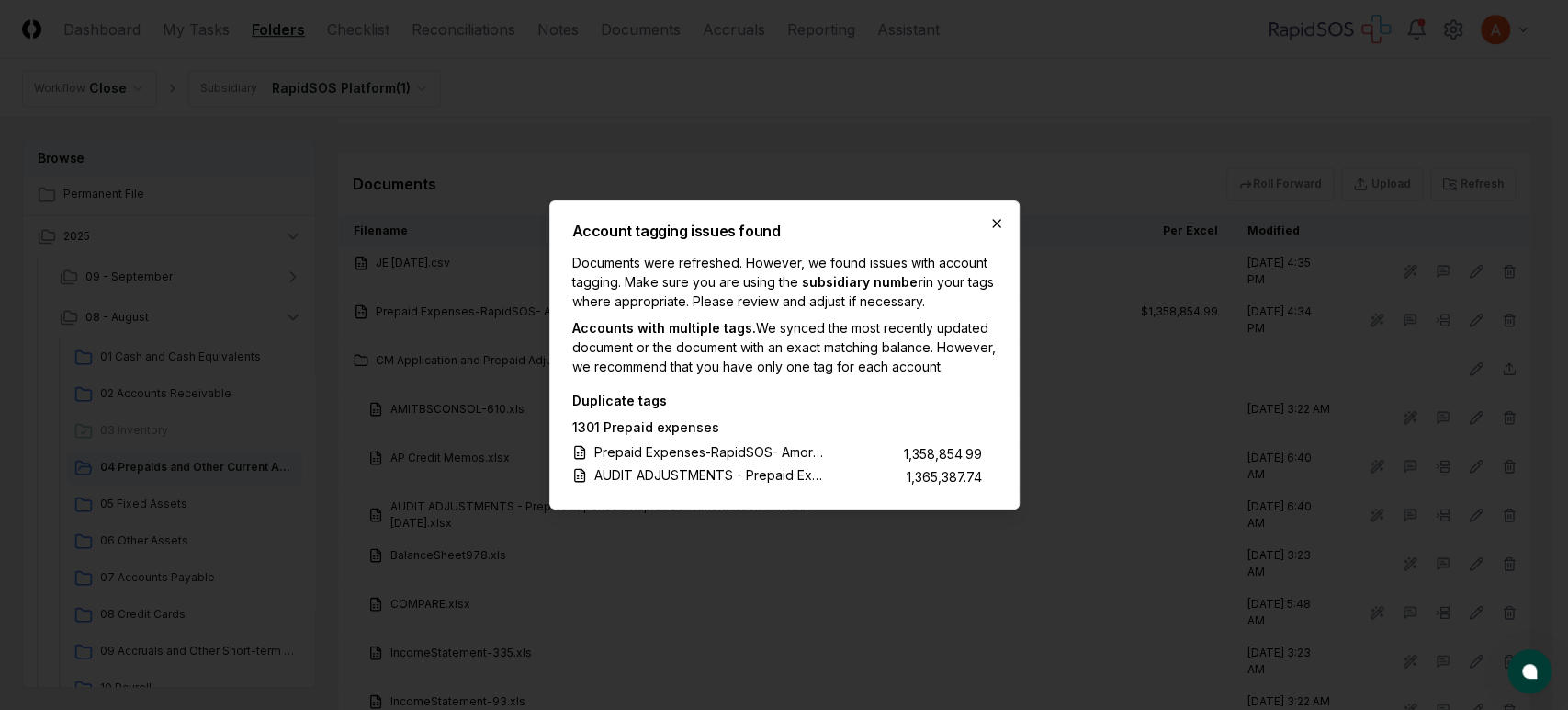
click at [995, 220] on icon "button" at bounding box center [997, 223] width 15 height 15
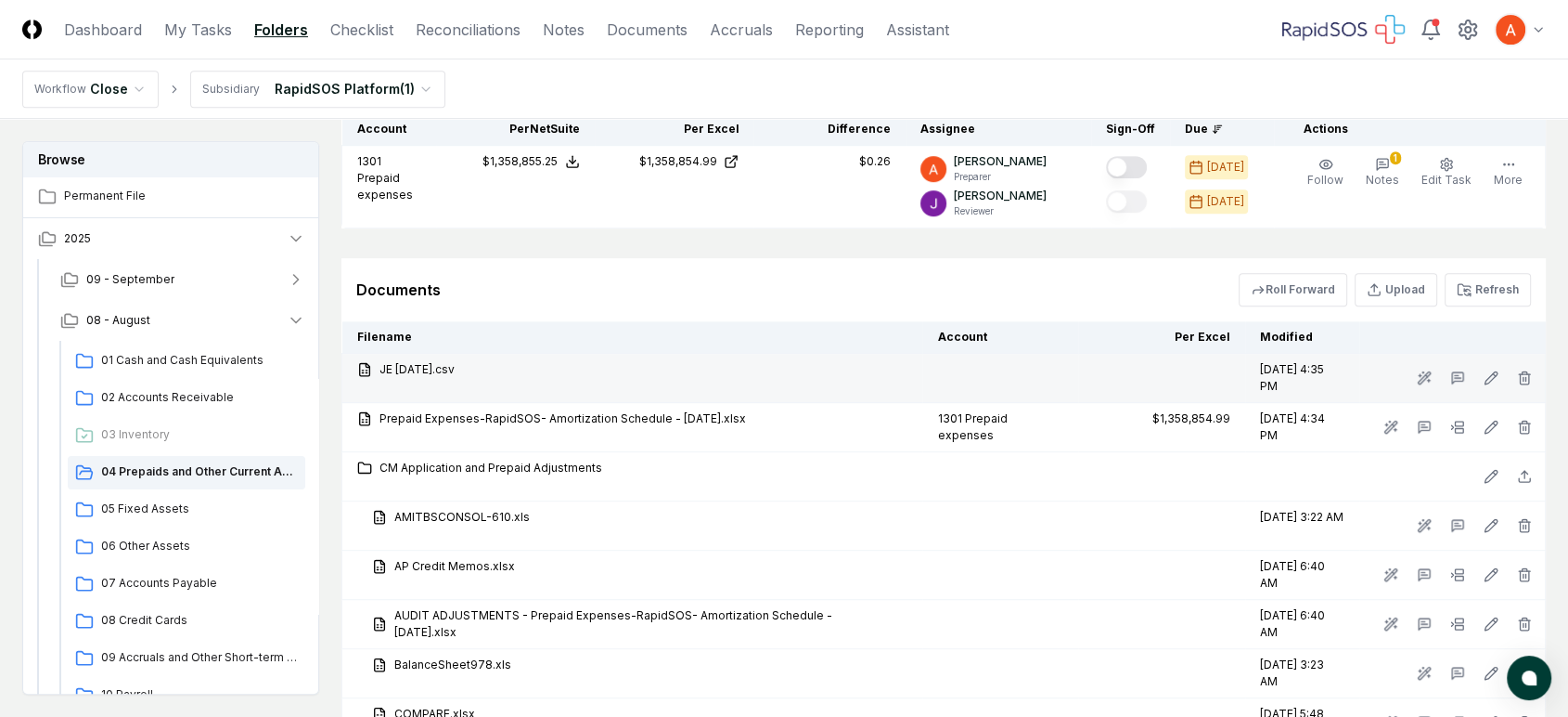
scroll to position [722, 0]
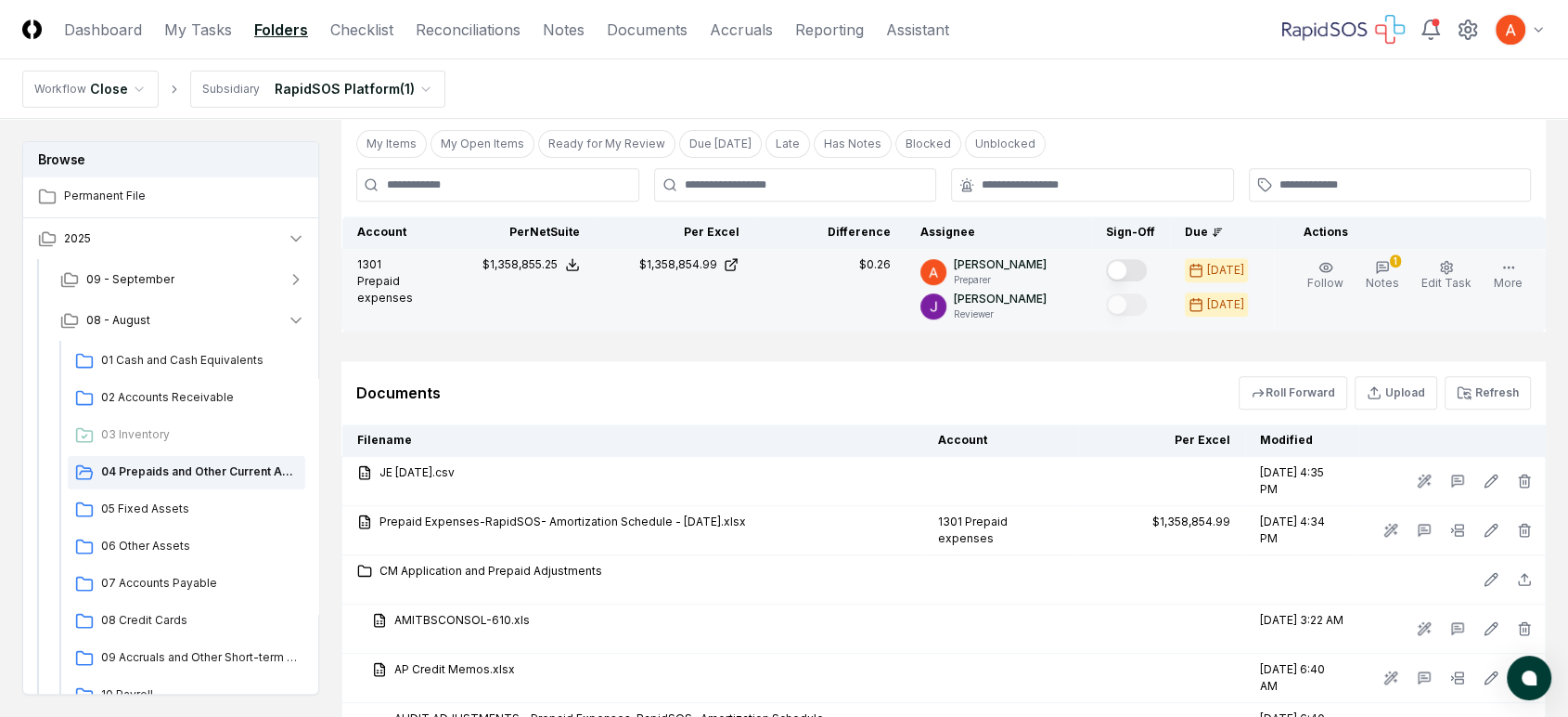
click at [1142, 262] on button "Mark complete" at bounding box center [1127, 269] width 41 height 23
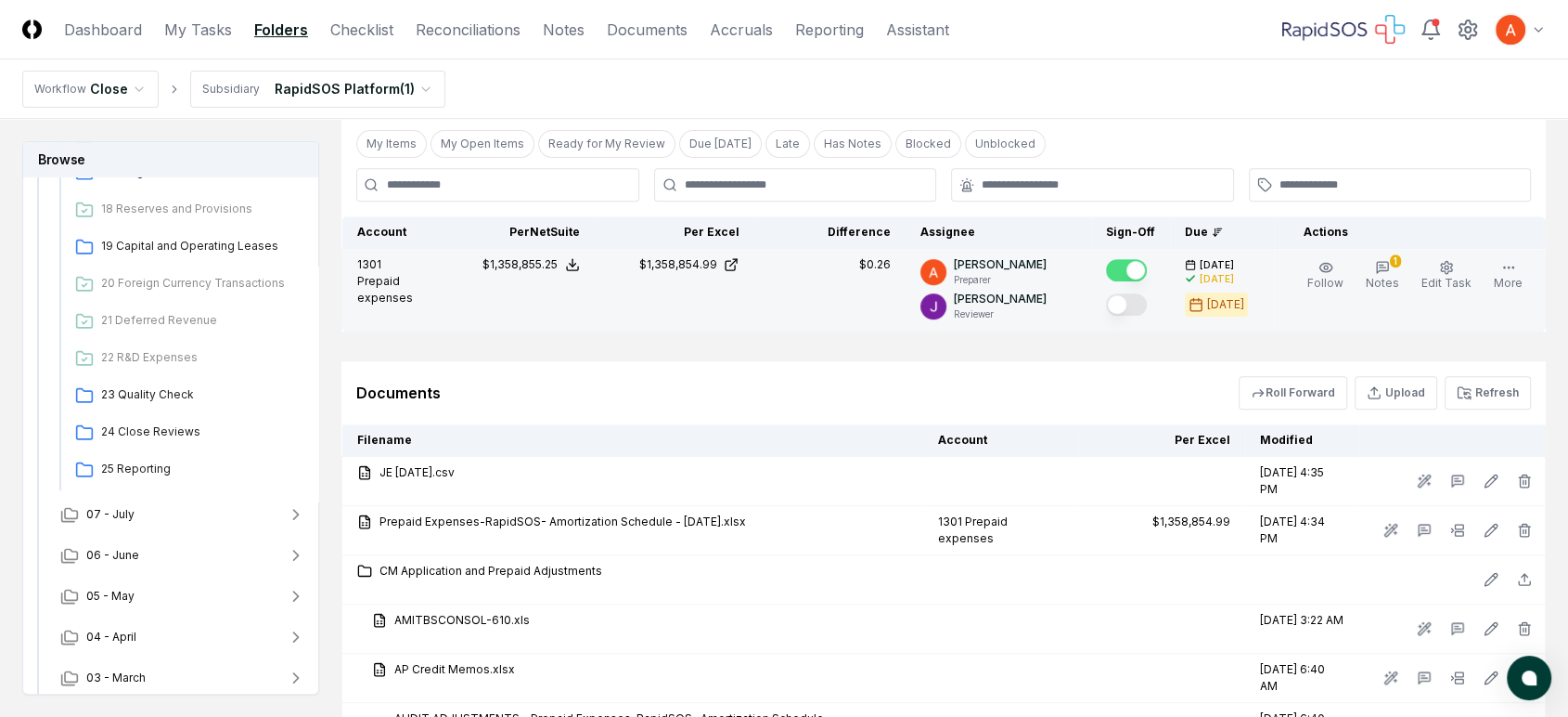
scroll to position [824, 0]
